Goal: Task Accomplishment & Management: Manage account settings

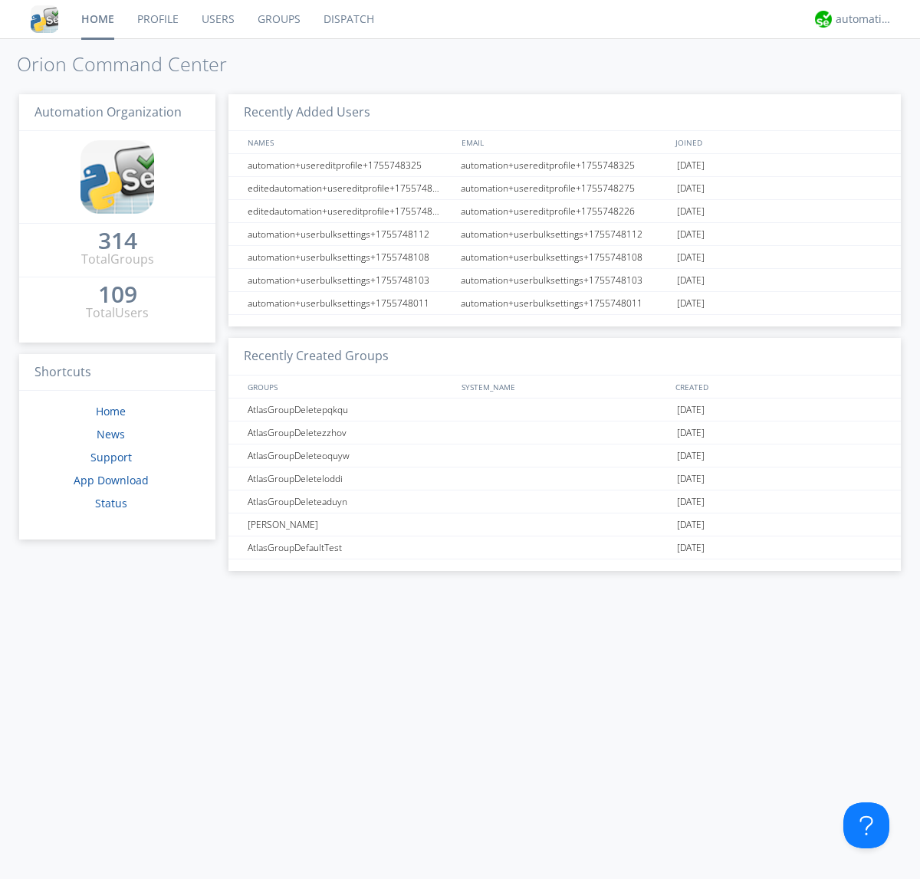
click at [217, 19] on link "Users" at bounding box center [218, 19] width 56 height 38
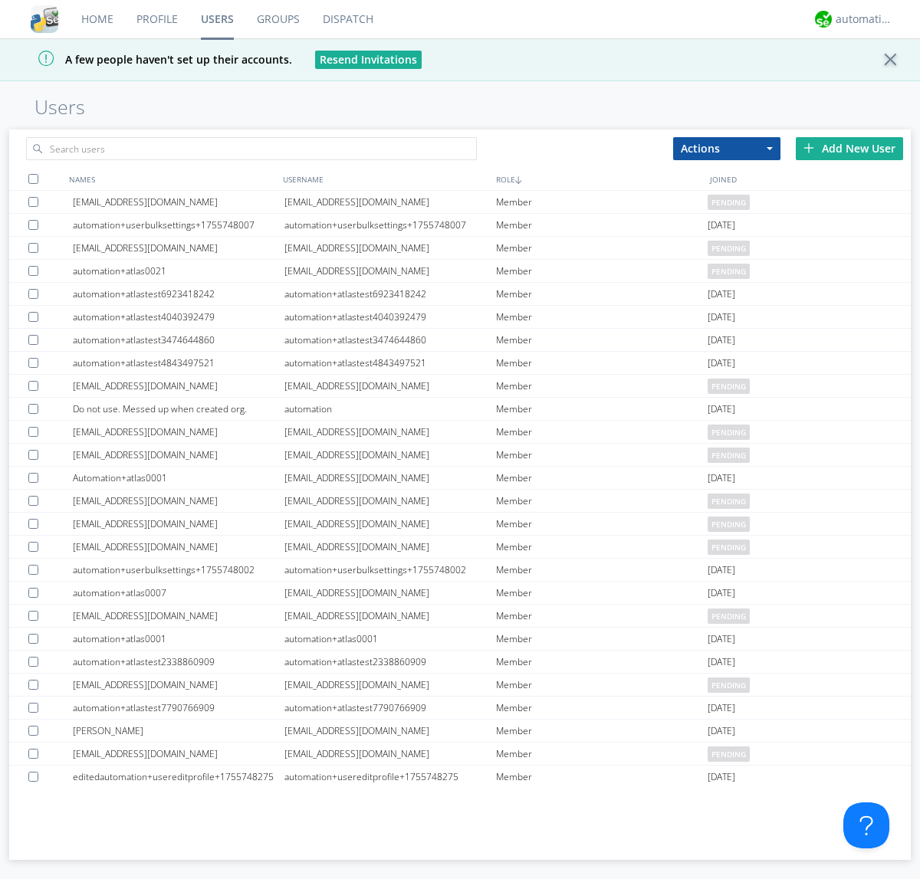
click at [850, 148] on div "Add New User" at bounding box center [849, 148] width 107 height 23
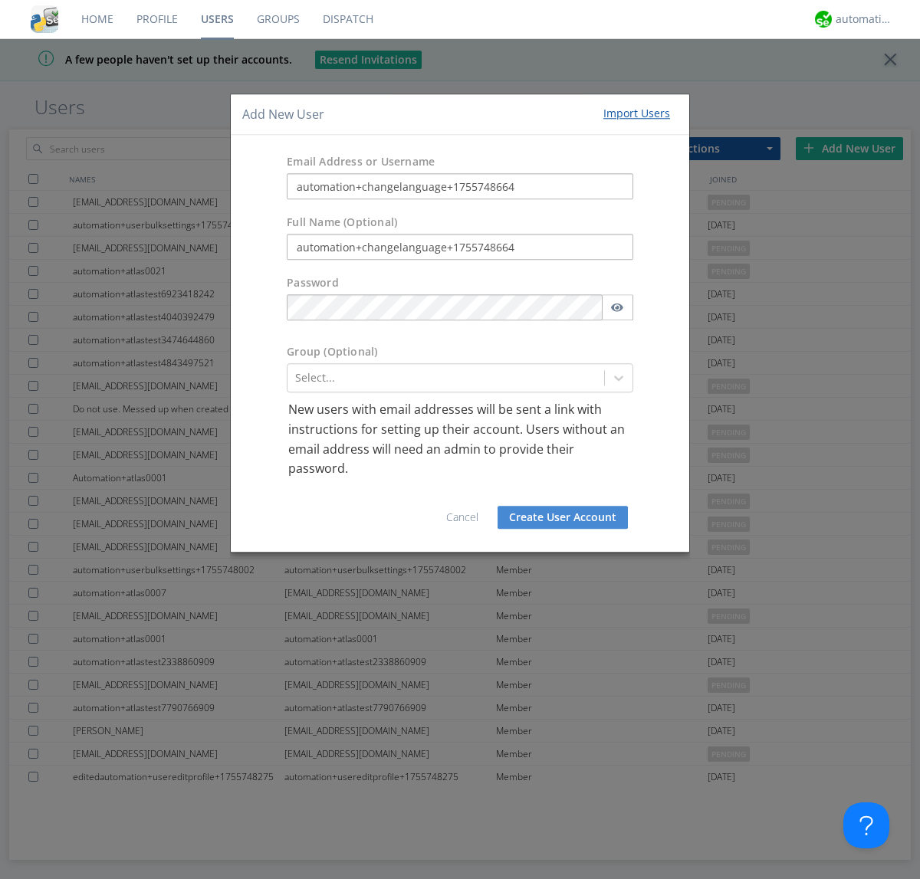
click at [563, 517] on button "Create User Account" at bounding box center [563, 517] width 130 height 23
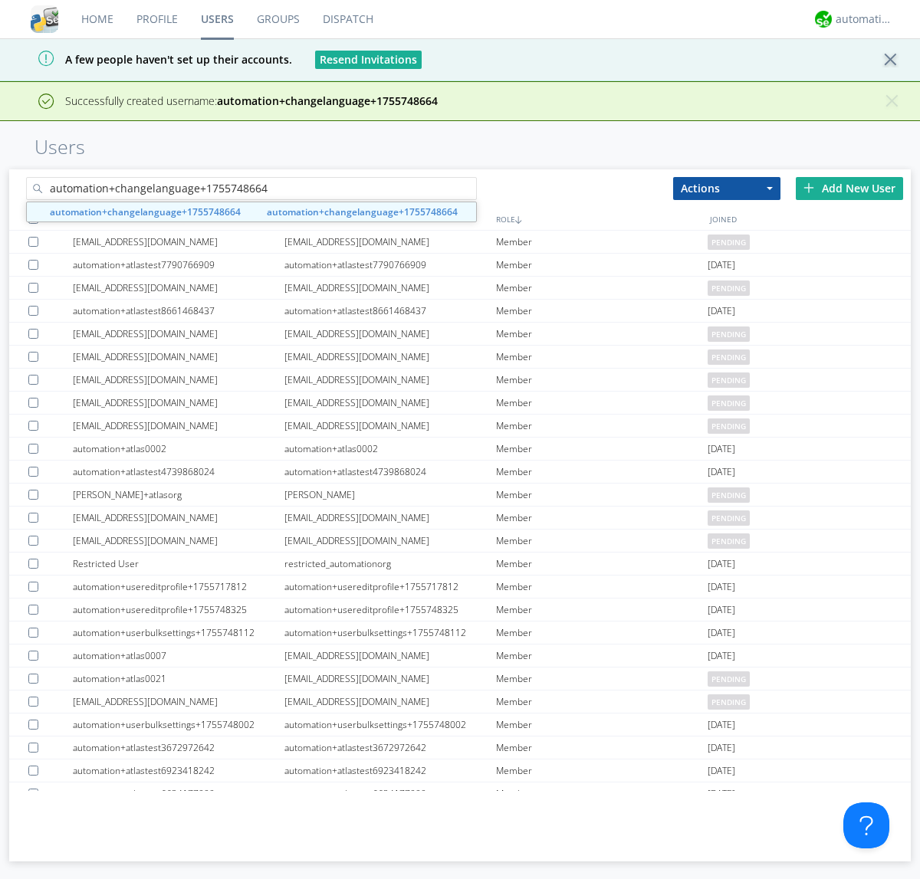
type input "automation+changelanguage+1755748664"
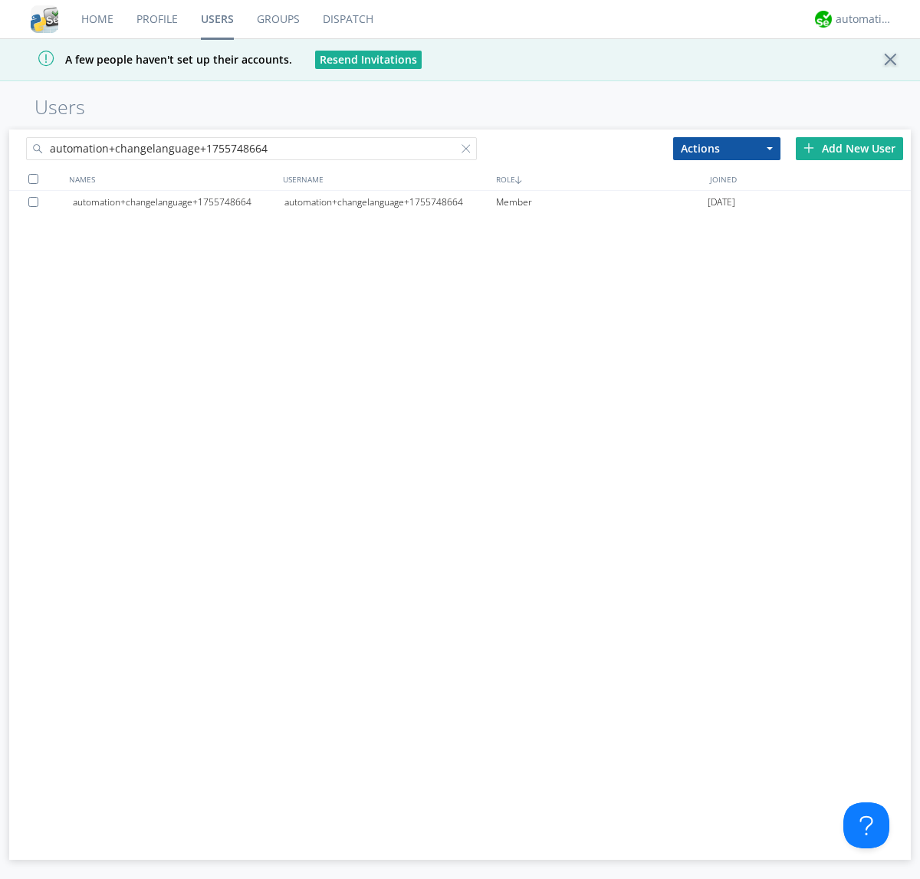
click at [390, 202] on div "automation+changelanguage+1755748664" at bounding box center [390, 202] width 212 height 23
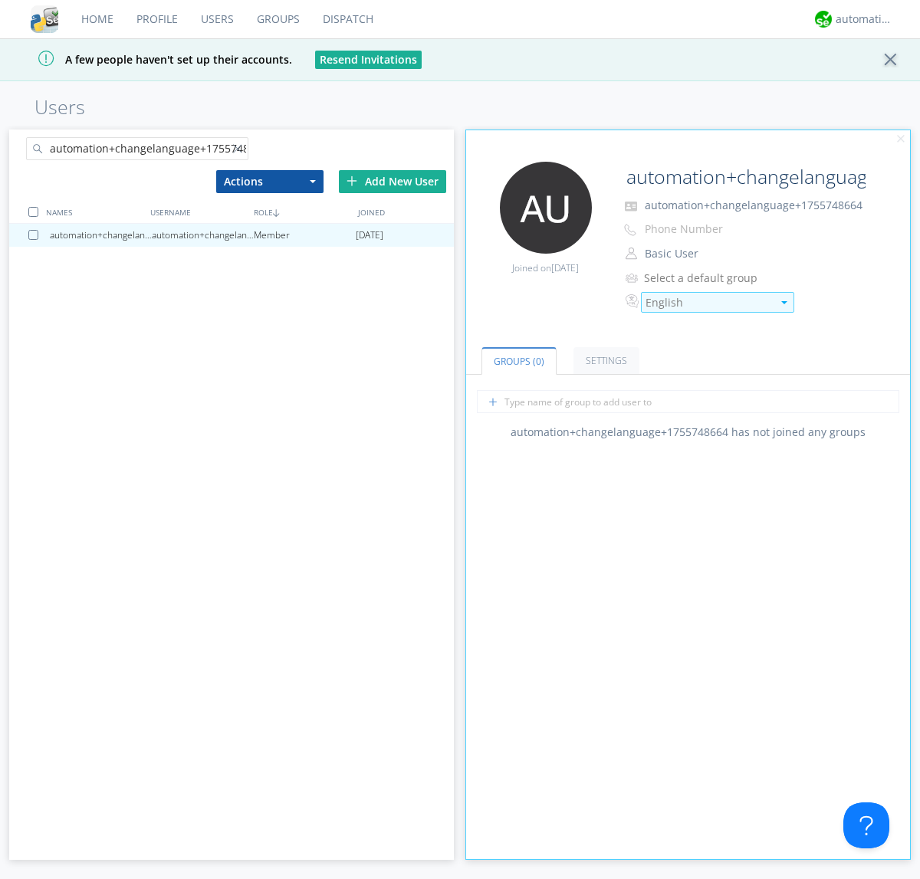
click at [708, 302] on div "English" at bounding box center [709, 302] width 127 height 15
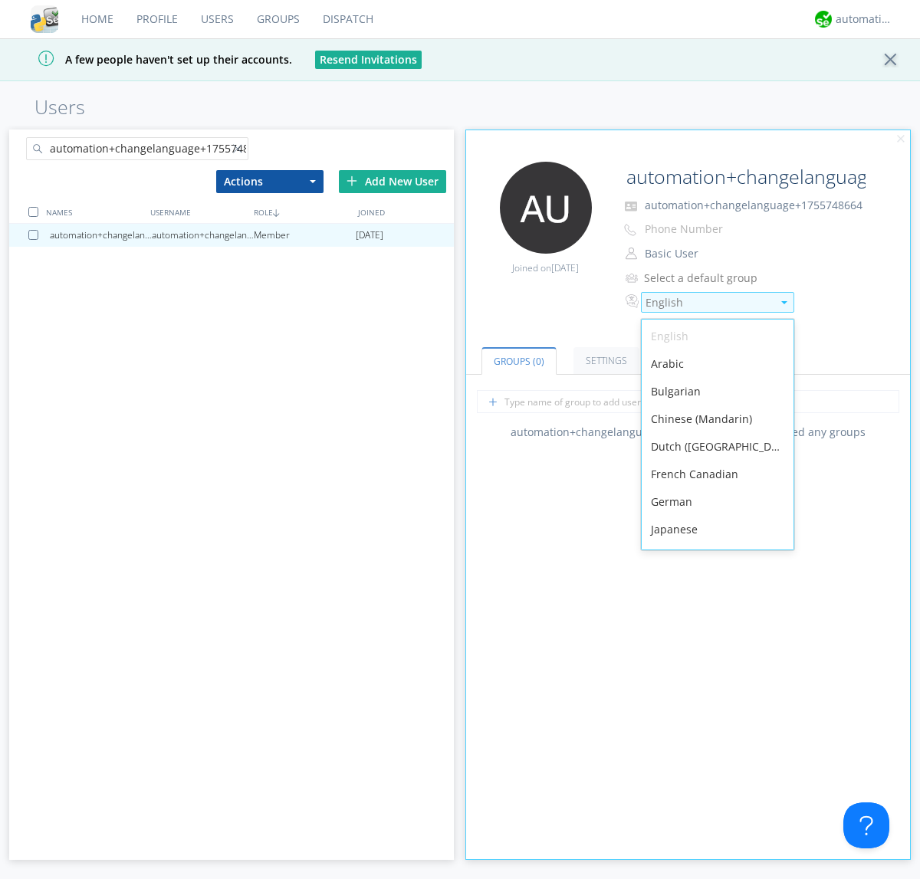
click at [714, 709] on div "Spanish" at bounding box center [718, 723] width 152 height 28
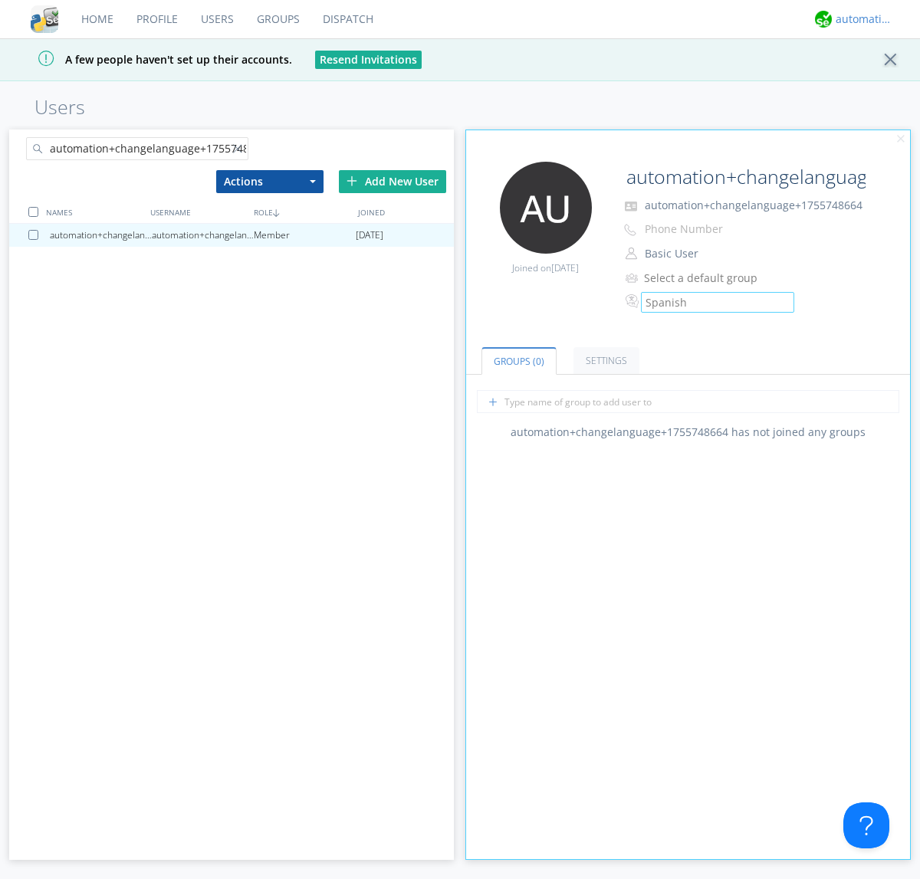
click at [860, 19] on div "automation+atlas" at bounding box center [865, 19] width 58 height 15
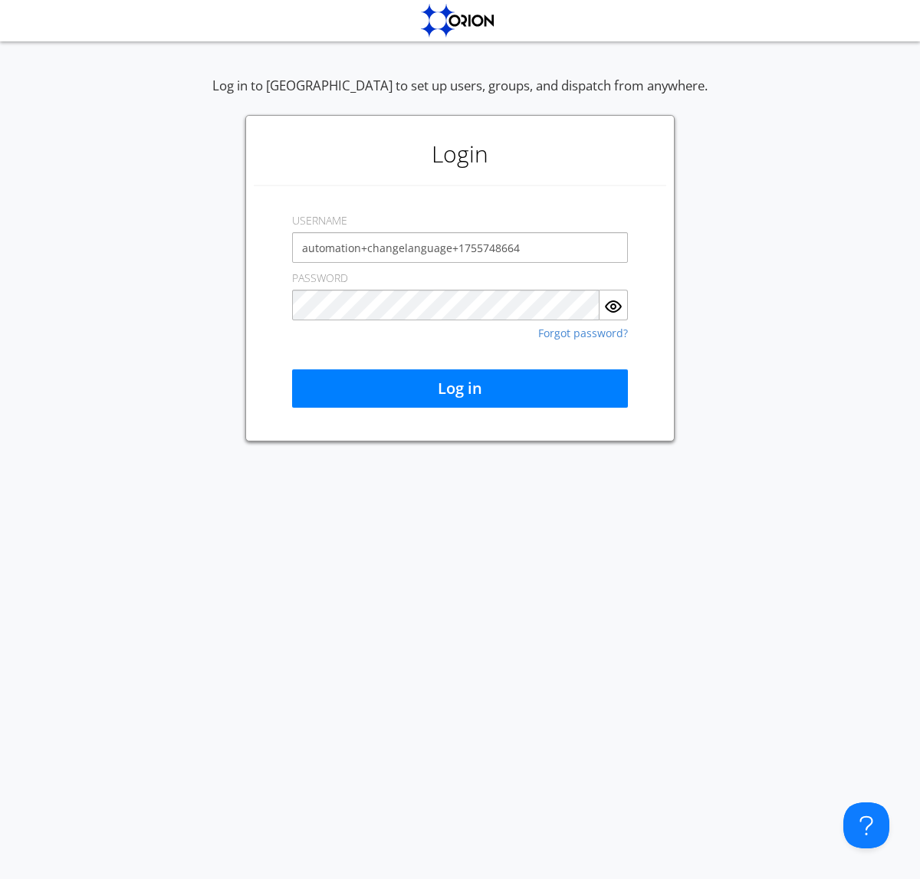
type input "automation+changelanguage+1755748664"
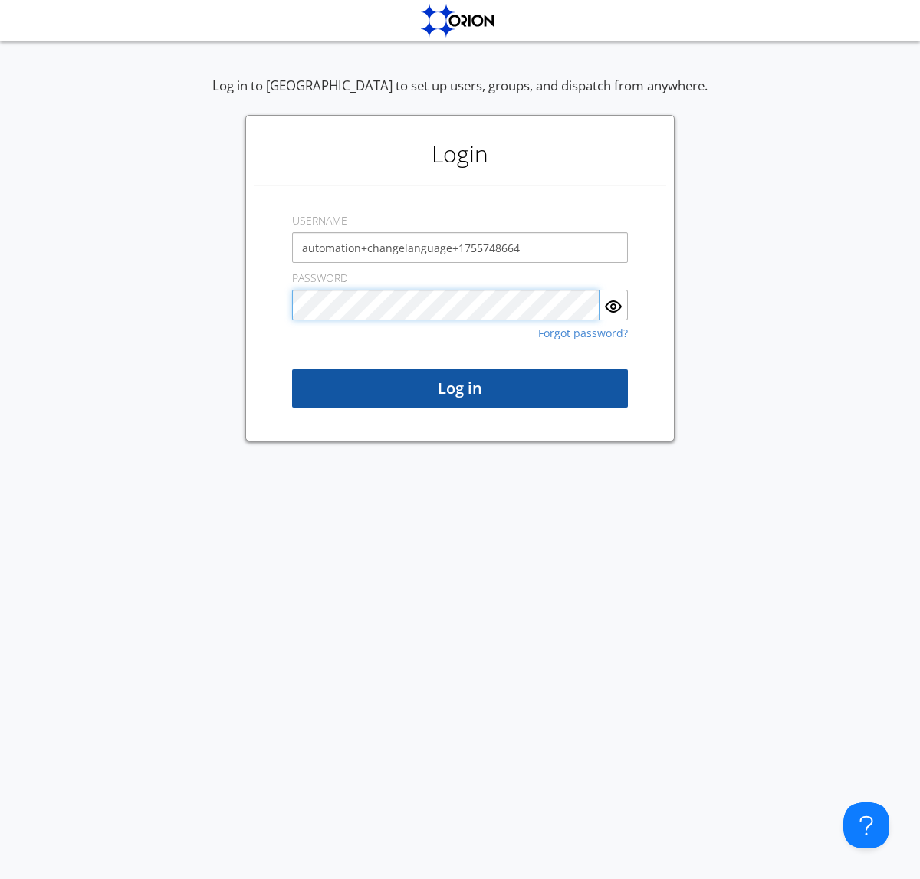
click at [460, 389] on button "Log in" at bounding box center [460, 389] width 336 height 38
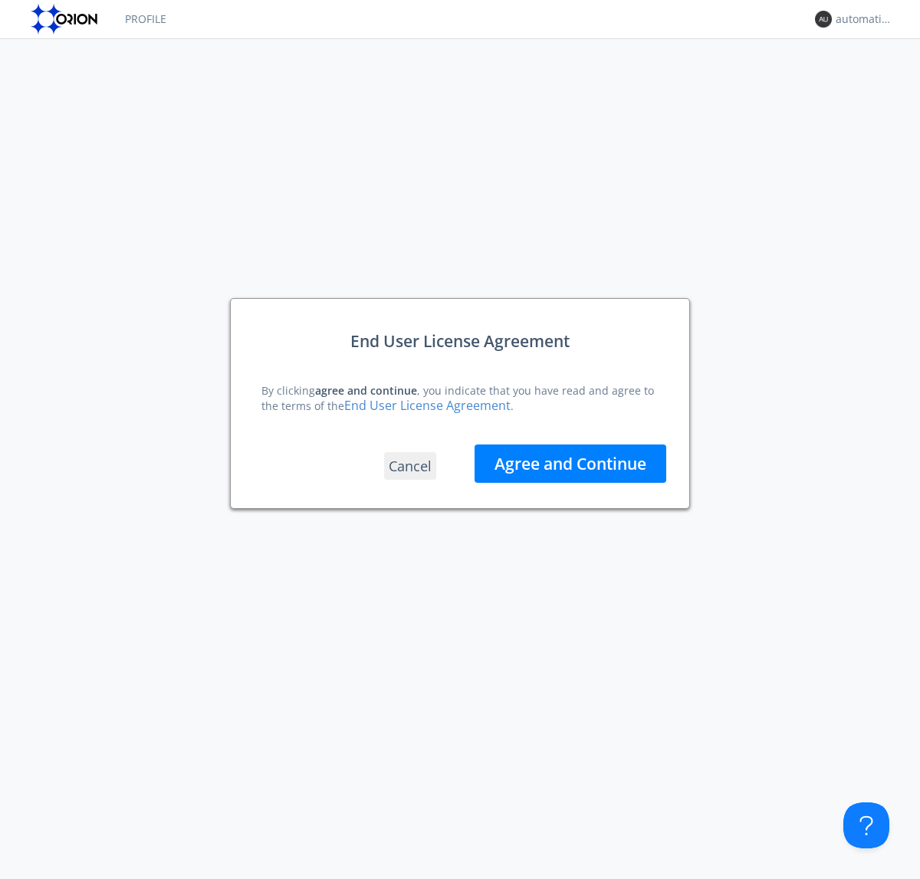
click at [570, 463] on button "Agree and Continue" at bounding box center [571, 464] width 192 height 38
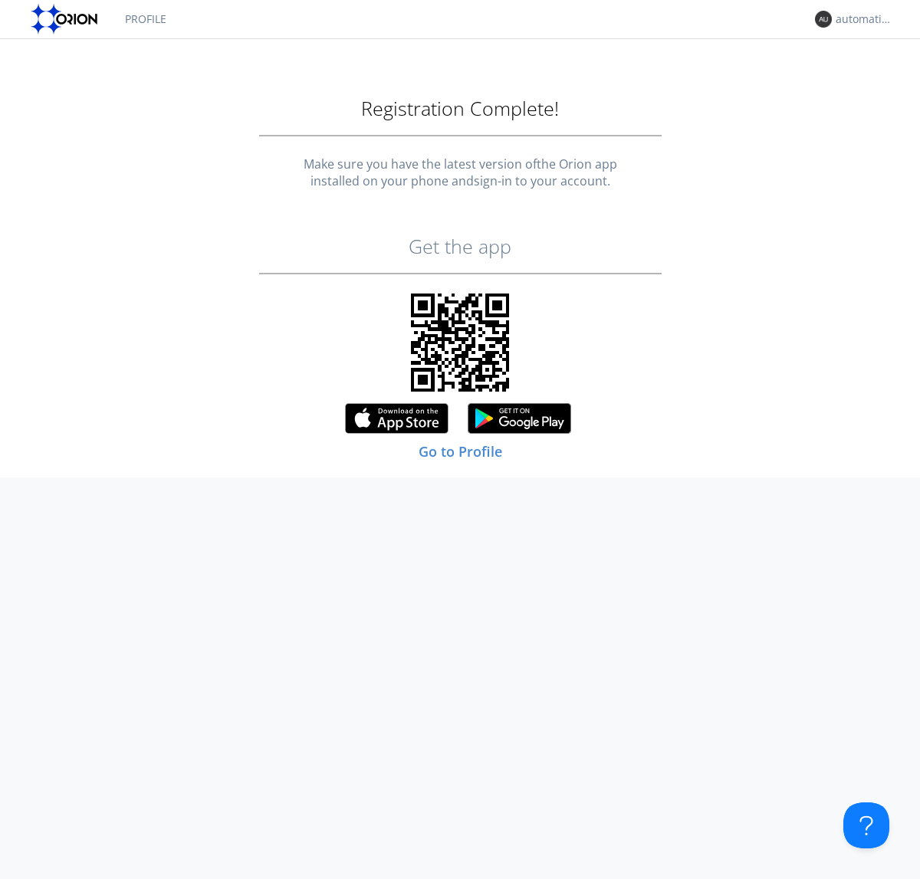
click at [145, 19] on link "Profile" at bounding box center [145, 19] width 64 height 38
click at [860, 19] on div "automation+changelanguage+1755748664" at bounding box center [865, 19] width 58 height 15
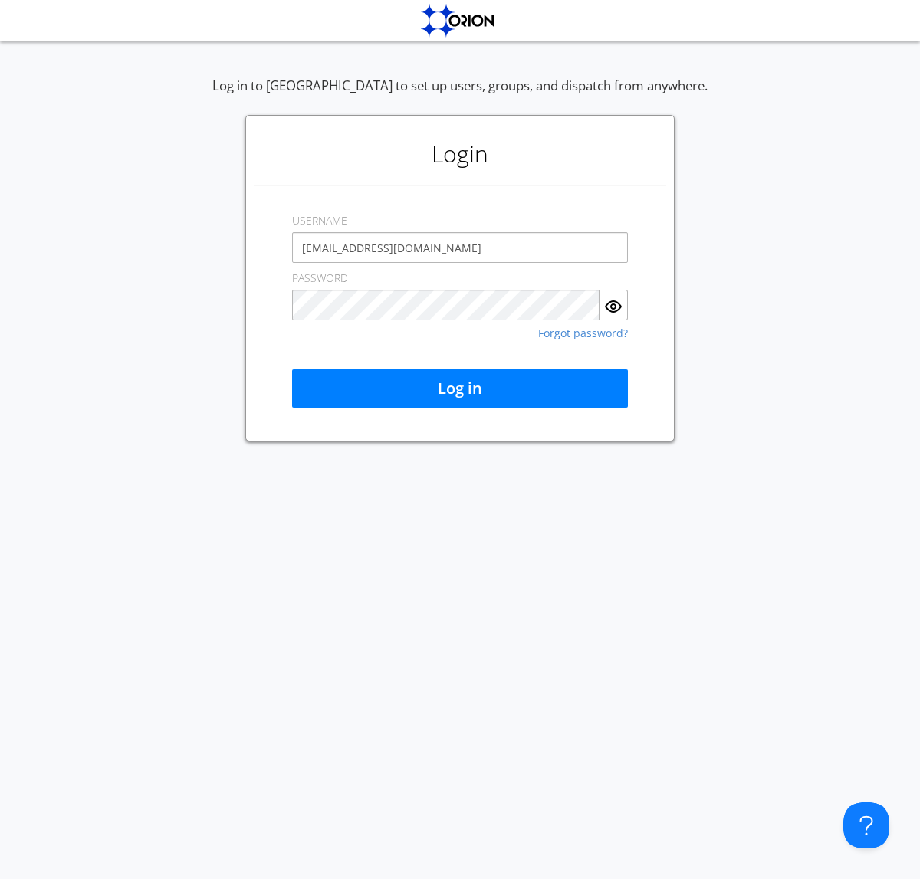
type input "[EMAIL_ADDRESS][DOMAIN_NAME]"
click at [460, 389] on button "Log in" at bounding box center [460, 389] width 336 height 38
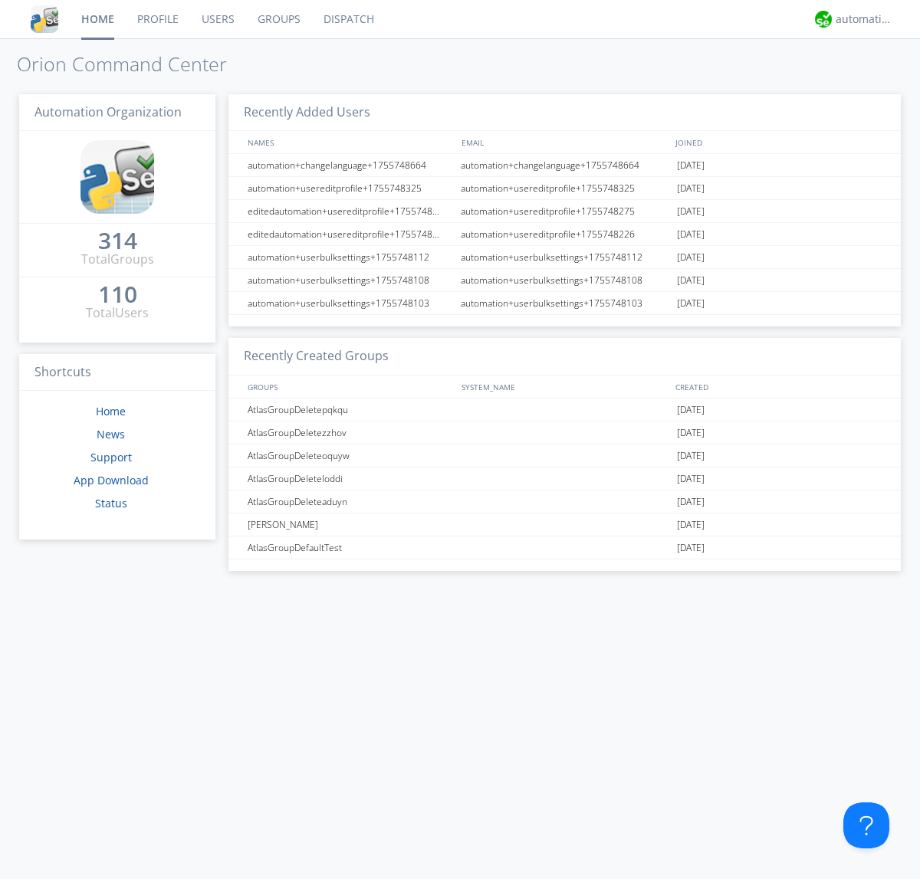
click at [217, 19] on link "Users" at bounding box center [218, 19] width 56 height 38
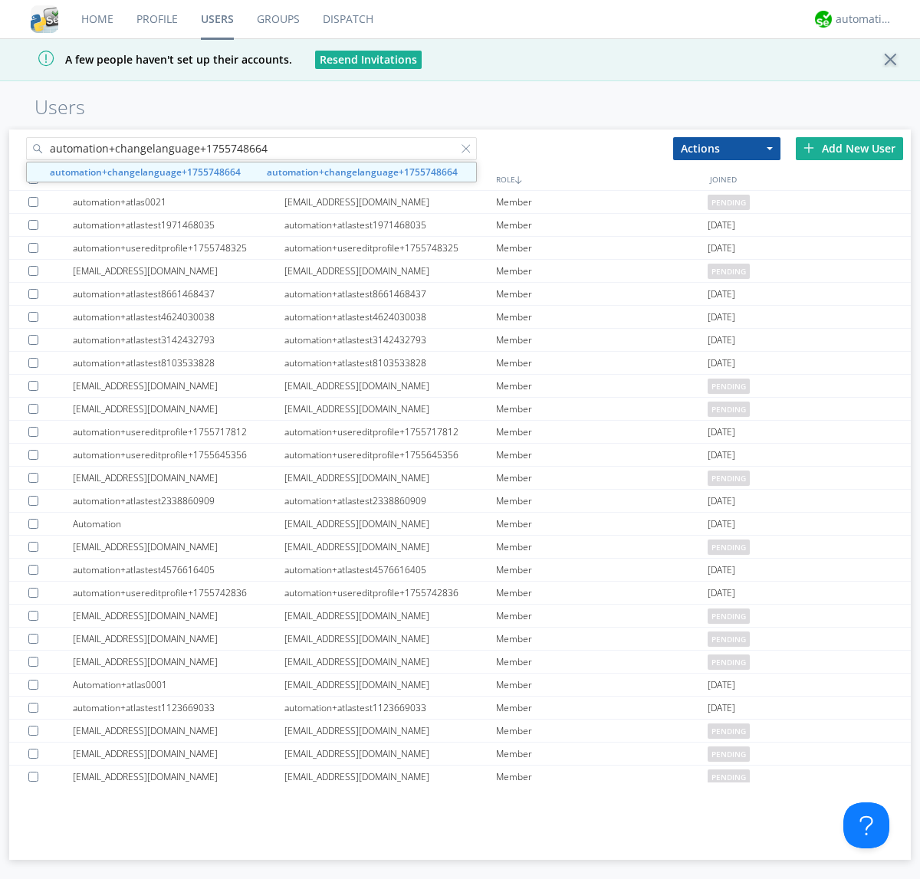
type input "automation+changelanguage+1755748664"
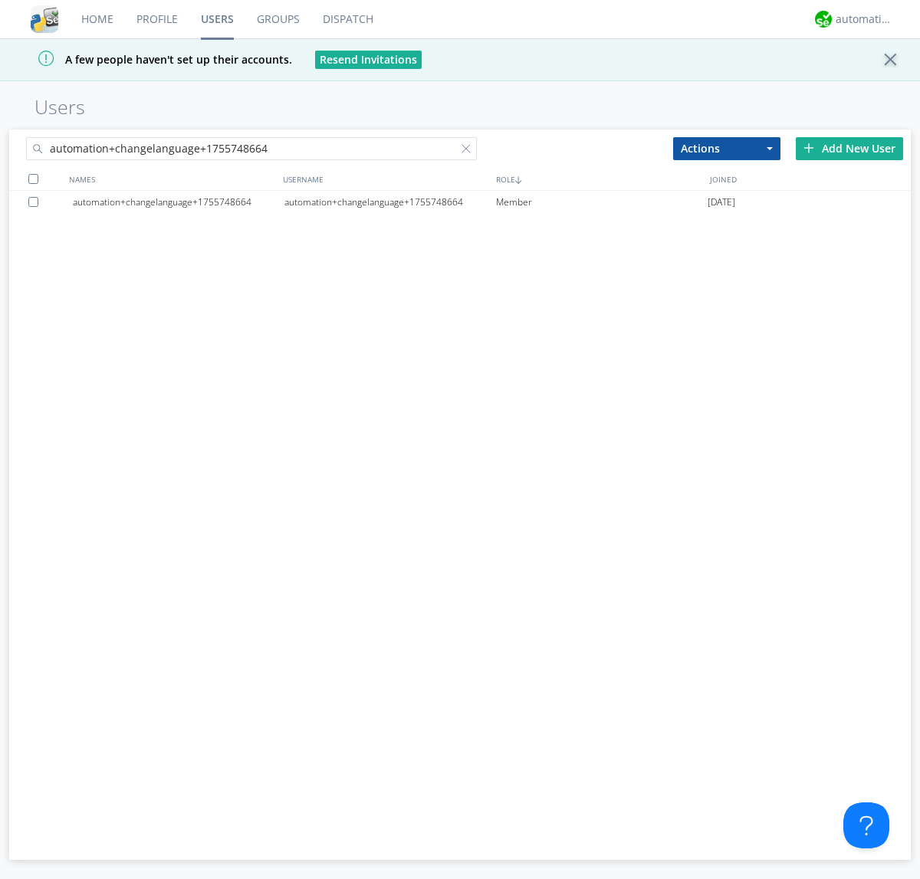
click at [36, 202] on div at bounding box center [35, 202] width 15 height 10
click at [727, 148] on button "Actions" at bounding box center [726, 148] width 107 height 23
click at [727, 194] on link "Delete User" at bounding box center [727, 195] width 106 height 20
